Goal: Information Seeking & Learning: Check status

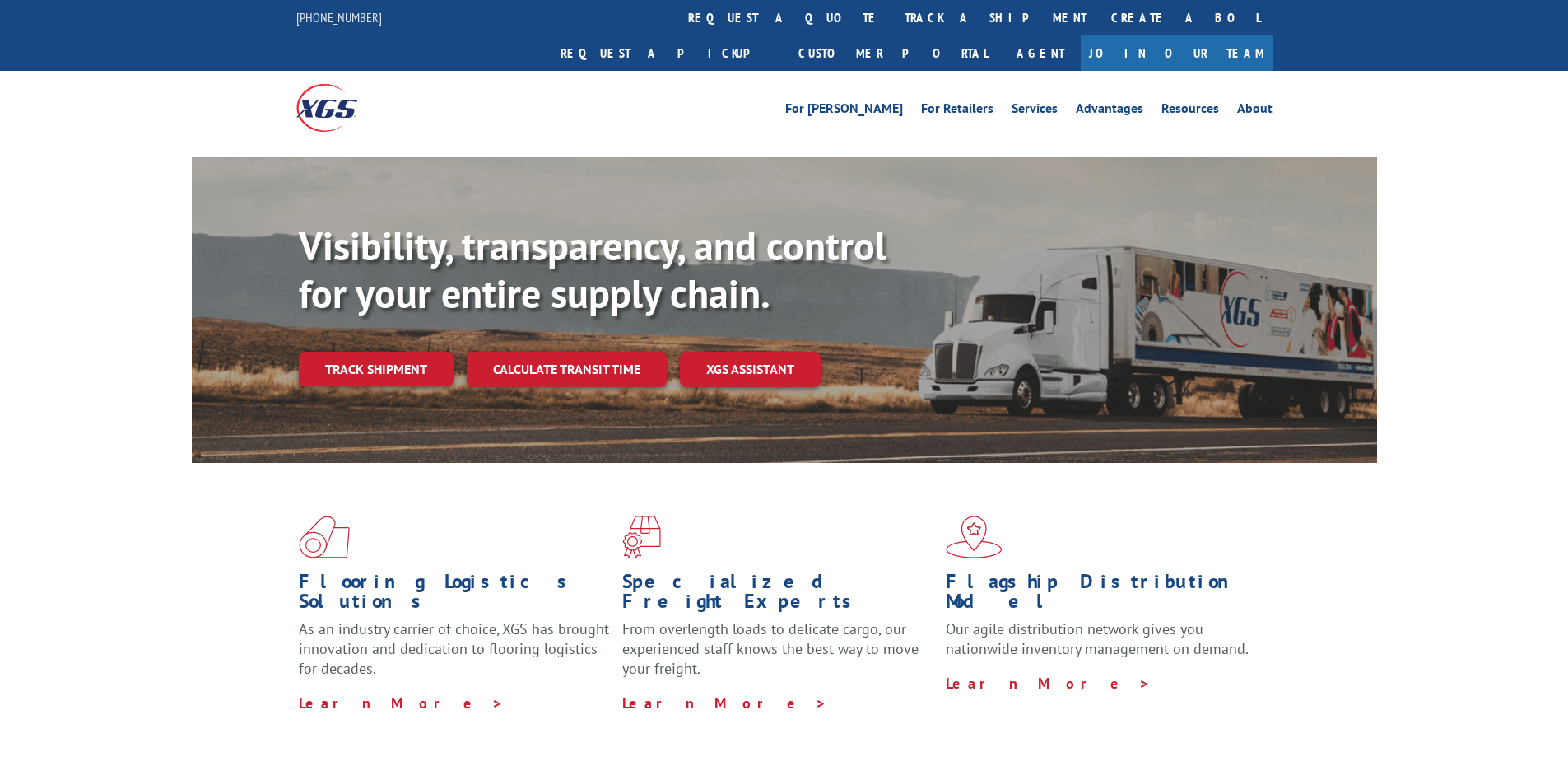
click at [384, 352] on link "Track shipment" at bounding box center [376, 369] width 154 height 35
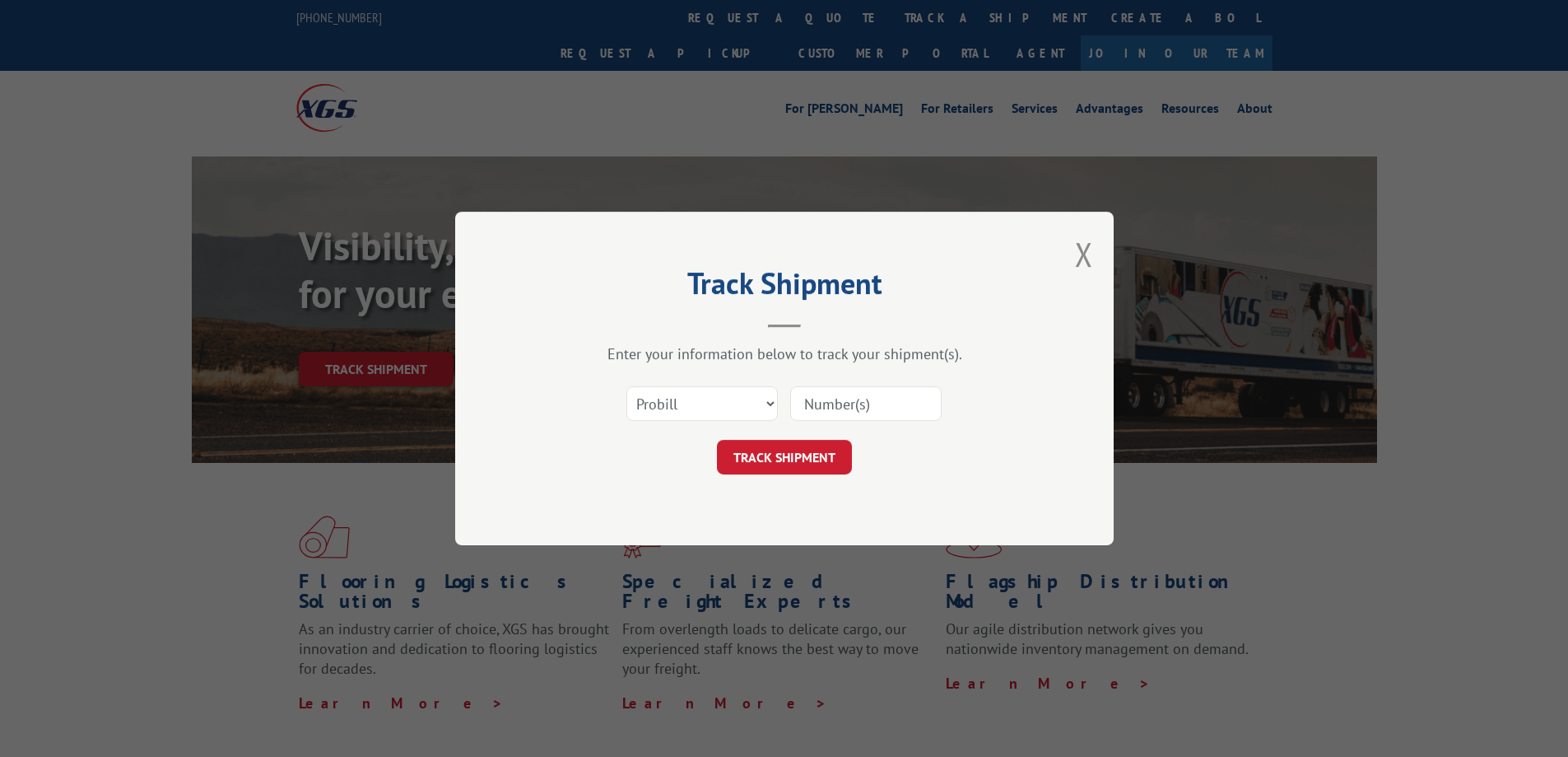
click at [852, 403] on input at bounding box center [866, 403] width 152 height 35
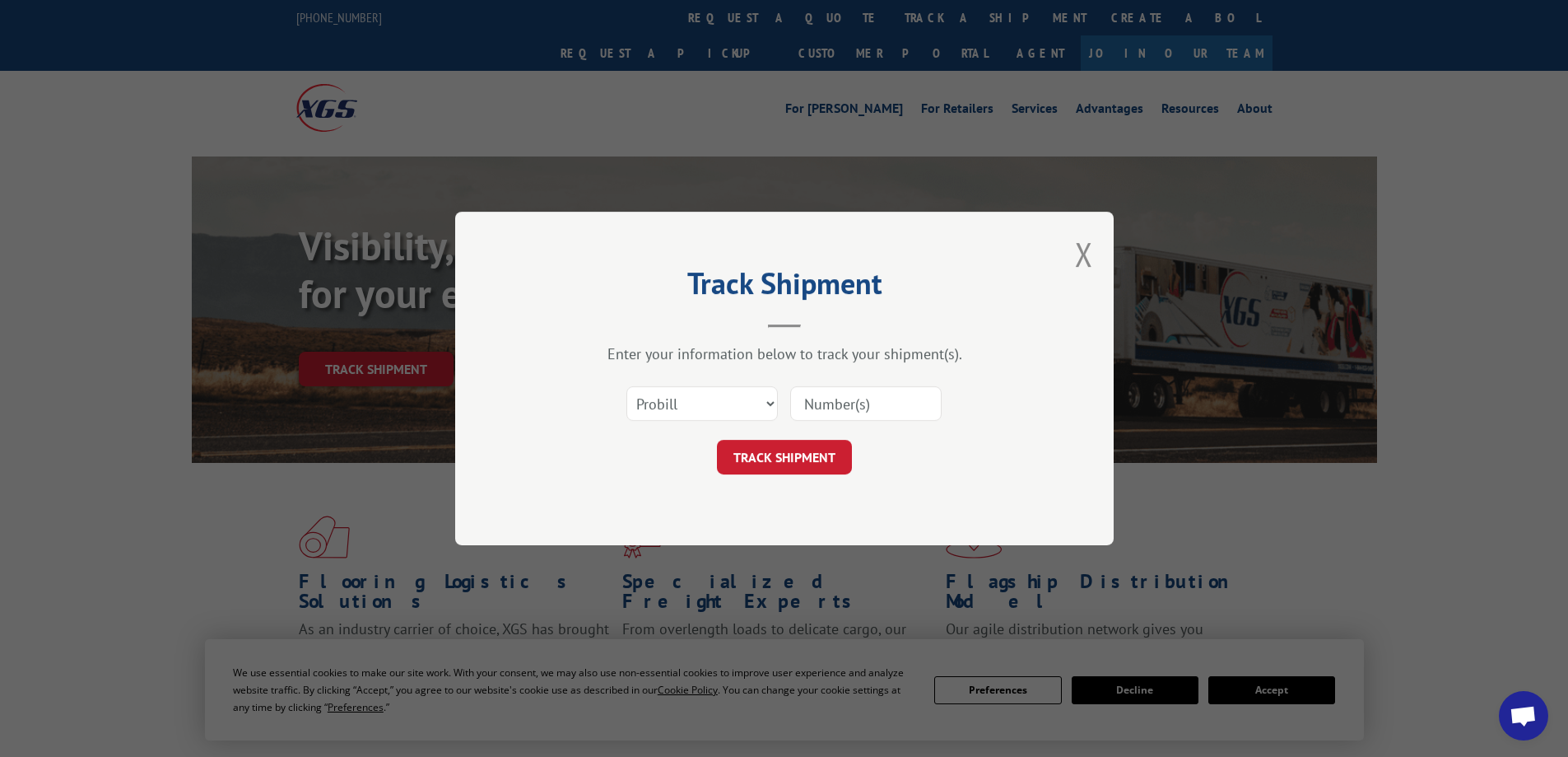
paste input "17496444"
type input "17496444"
click at [792, 460] on button "TRACK SHIPMENT" at bounding box center [784, 458] width 135 height 35
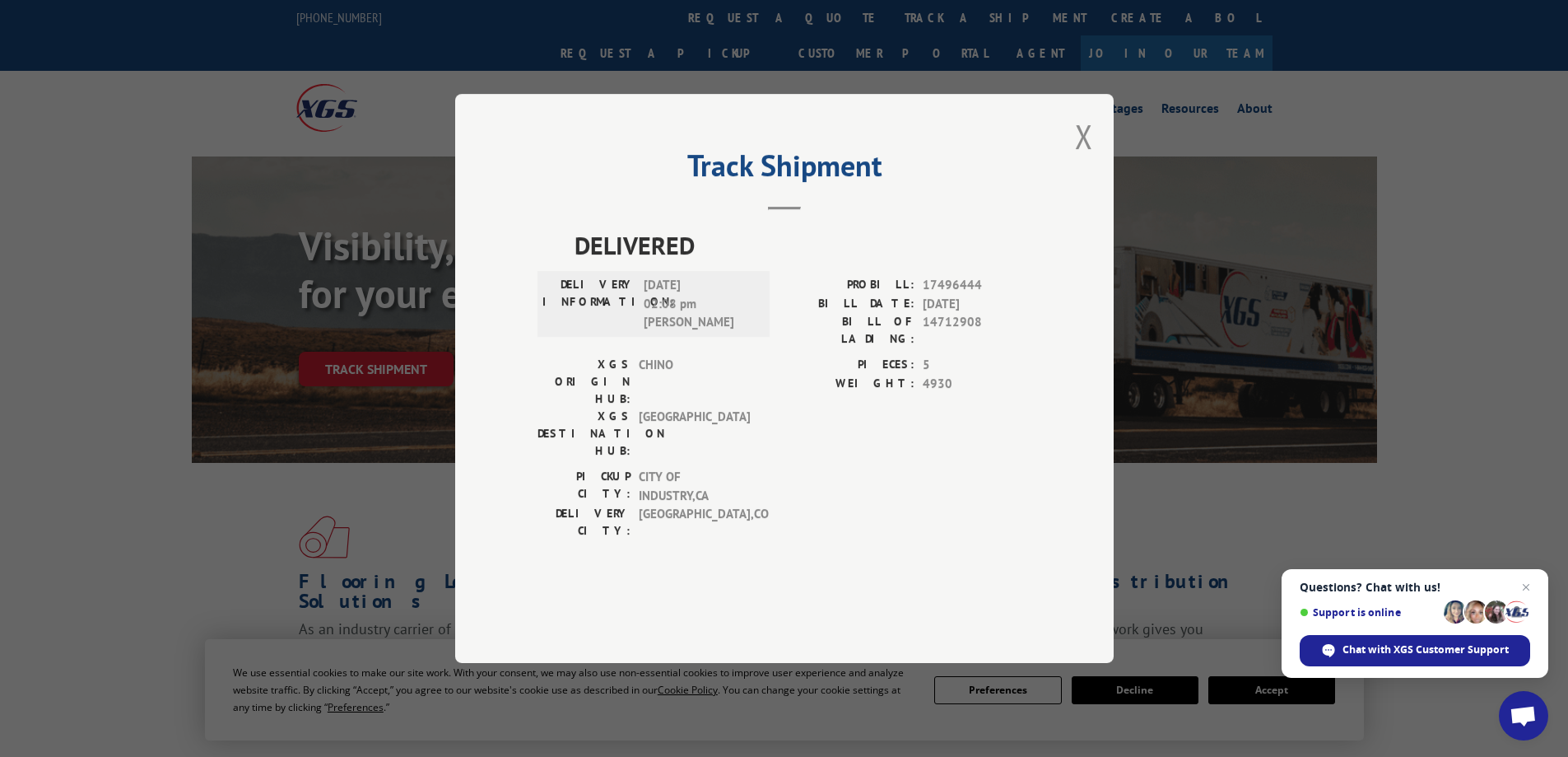
click at [1090, 158] on button "Close modal" at bounding box center [1084, 136] width 18 height 44
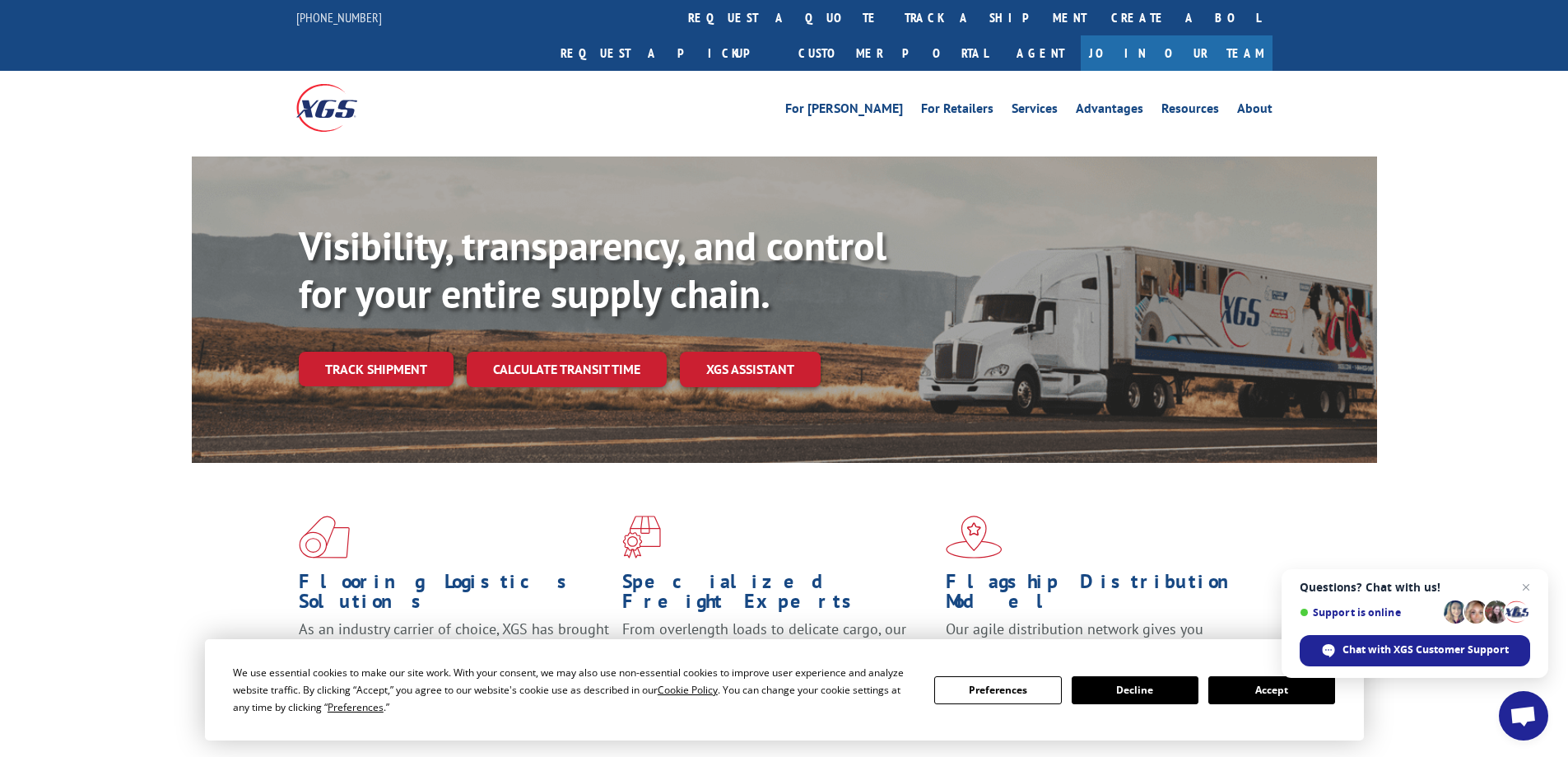
click at [1526, 589] on span "Close chat" at bounding box center [1526, 587] width 19 height 19
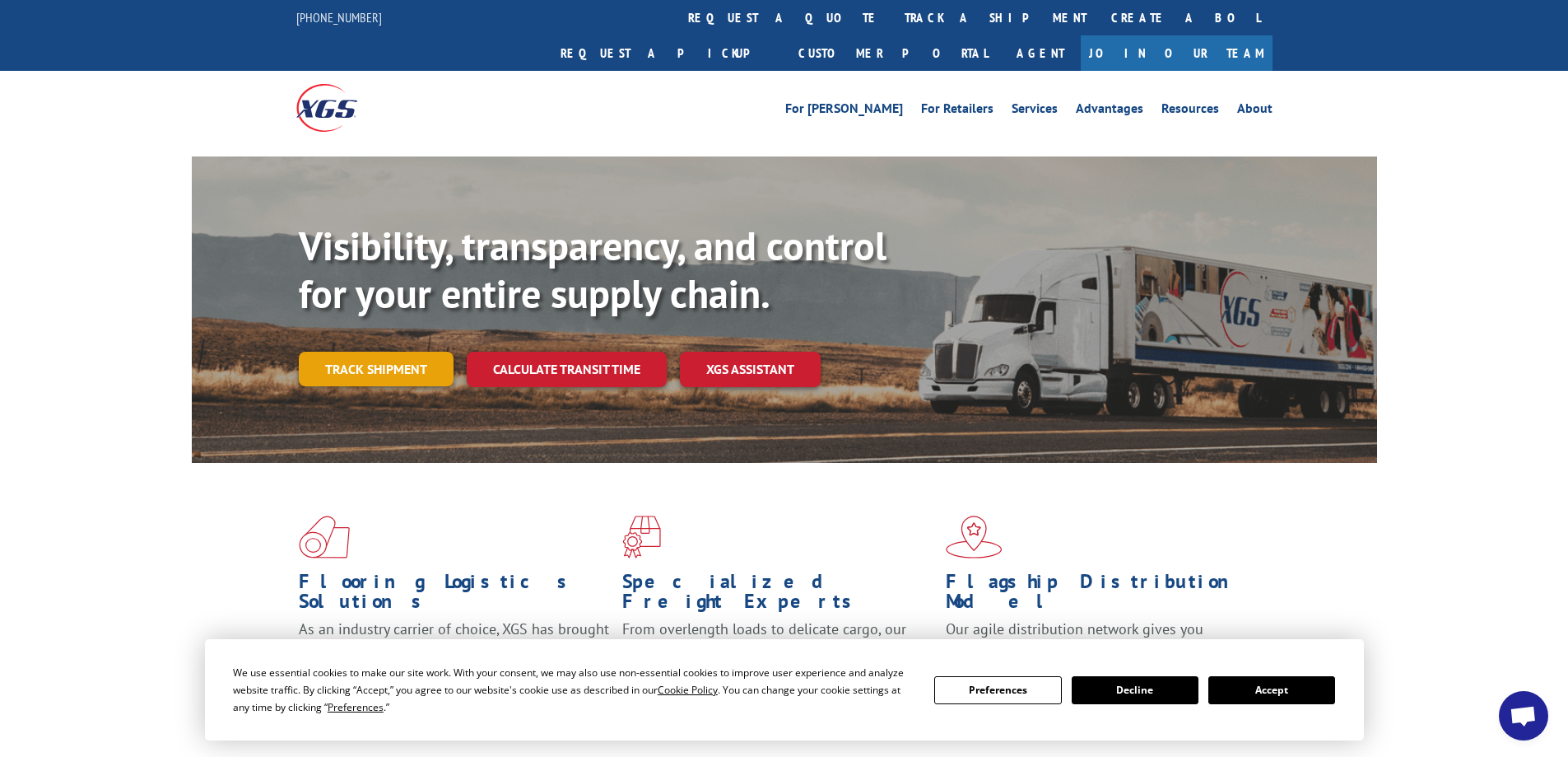
click at [386, 352] on link "Track shipment" at bounding box center [376, 369] width 154 height 35
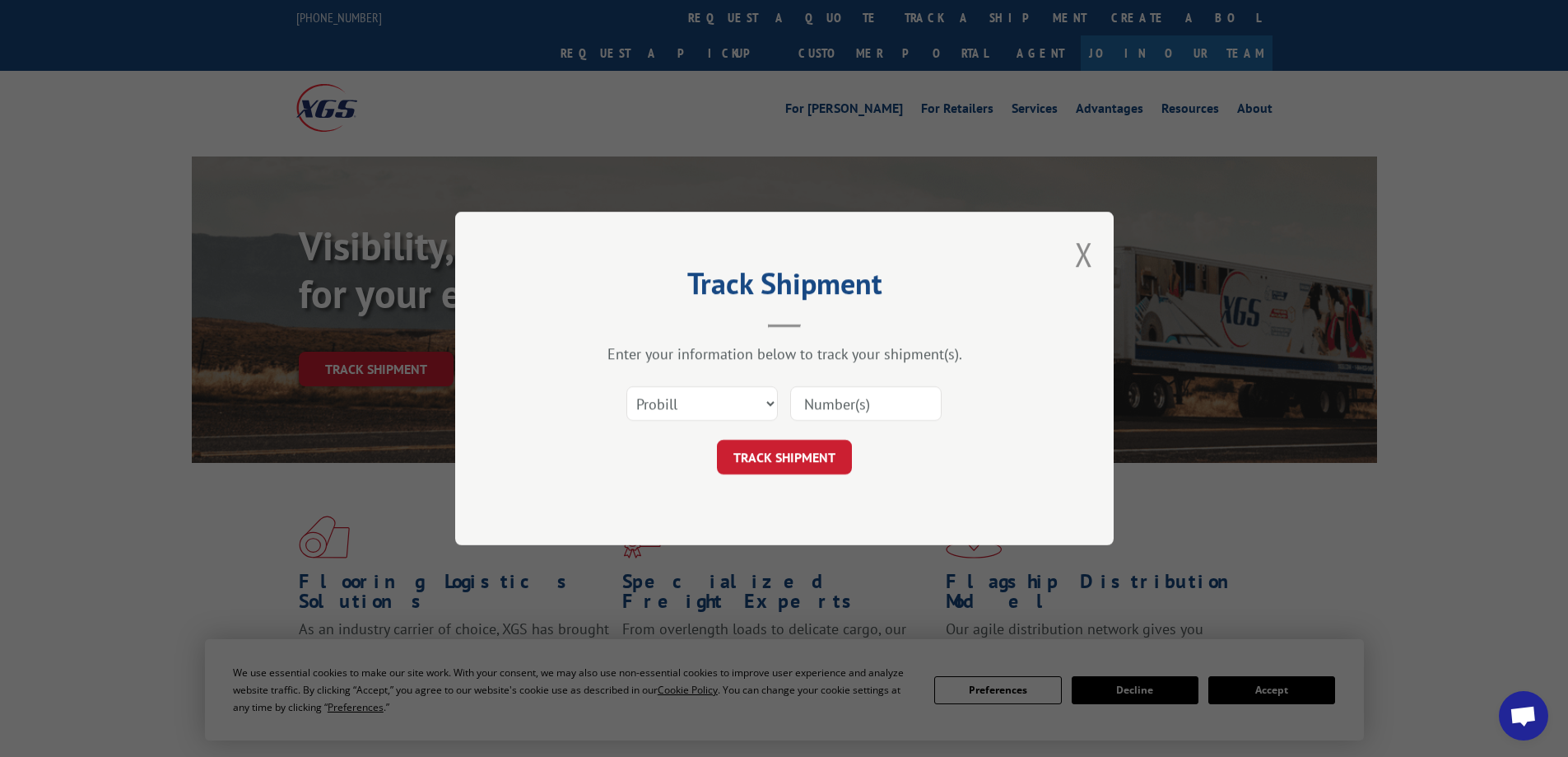
click at [859, 399] on input at bounding box center [866, 403] width 152 height 35
paste input "17496301"
type input "17496301"
click at [774, 462] on button "TRACK SHIPMENT" at bounding box center [784, 458] width 135 height 35
